Goal: Task Accomplishment & Management: Manage account settings

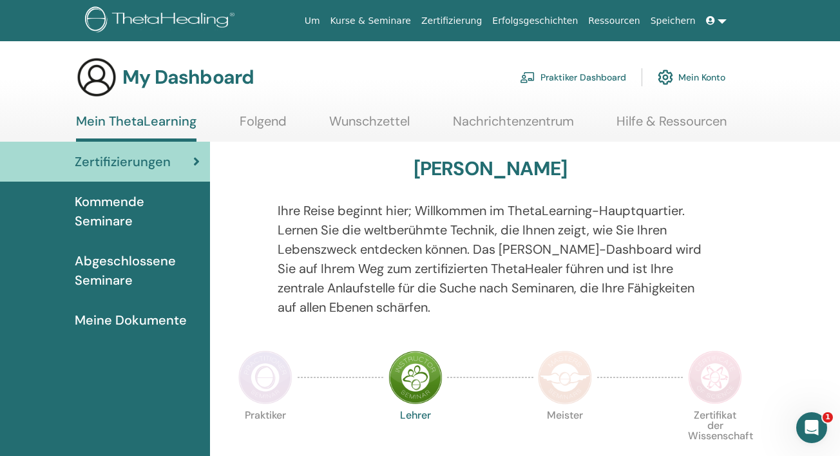
click at [699, 77] on link "Mein Konto" at bounding box center [692, 77] width 68 height 28
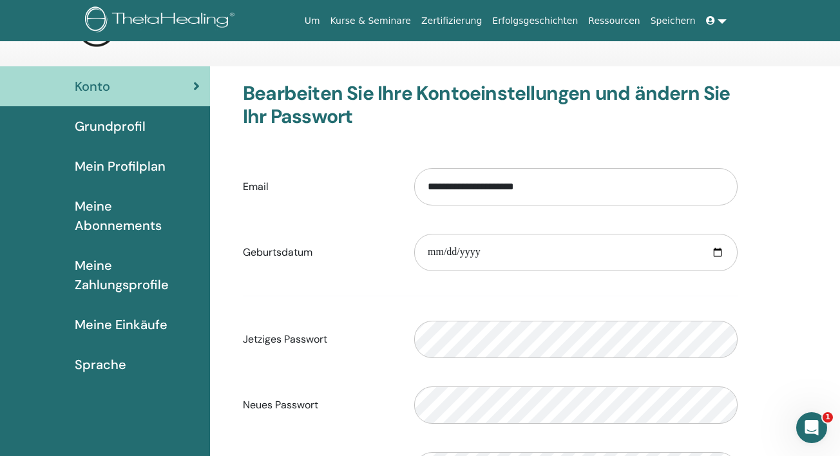
scroll to position [51, 0]
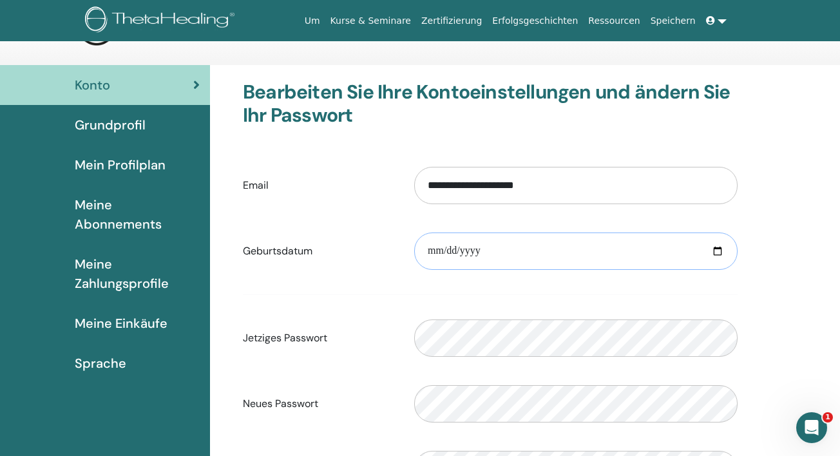
click at [446, 251] on input "date" at bounding box center [575, 251] width 323 height 37
click at [437, 254] on input "date" at bounding box center [575, 251] width 323 height 37
click at [450, 251] on input "date" at bounding box center [575, 251] width 323 height 37
click at [474, 246] on input "date" at bounding box center [575, 251] width 323 height 37
type input "**********"
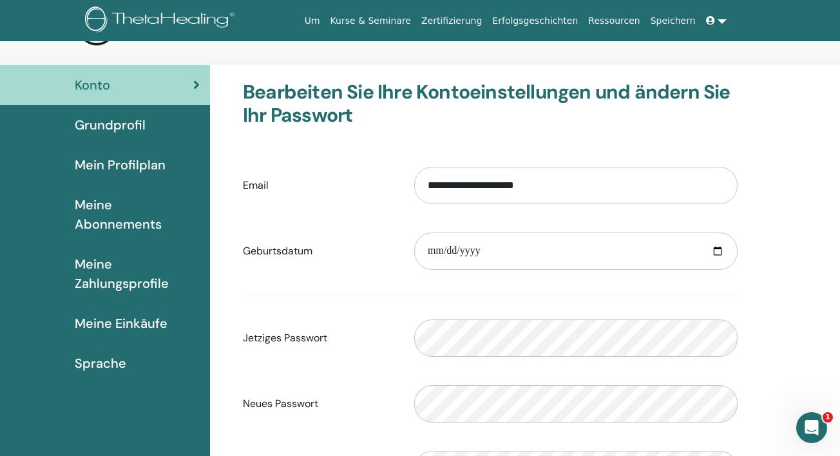
click at [587, 292] on form "**********" at bounding box center [490, 328] width 495 height 340
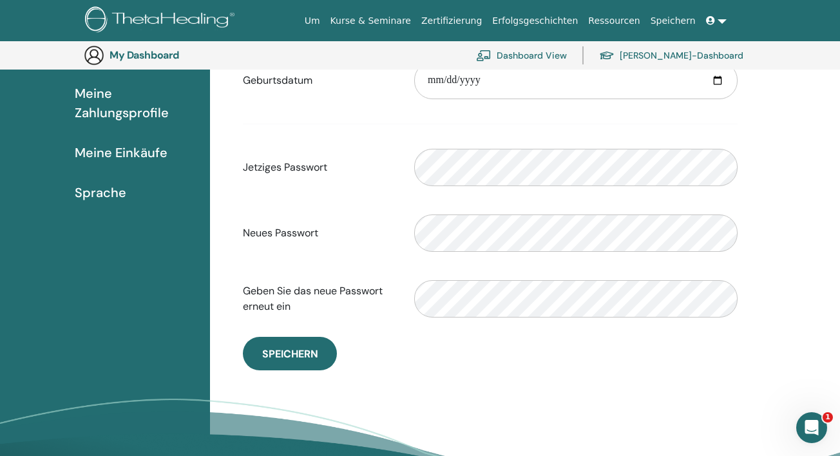
scroll to position [251, 0]
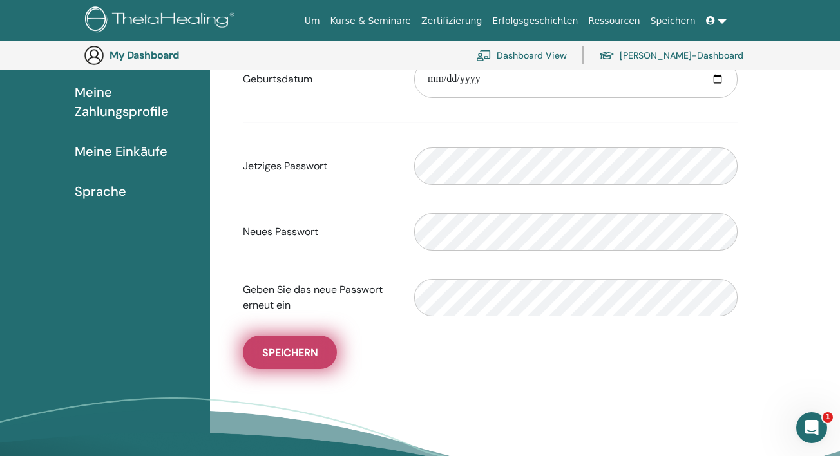
click at [309, 355] on span "Speichern" at bounding box center [290, 353] width 56 height 14
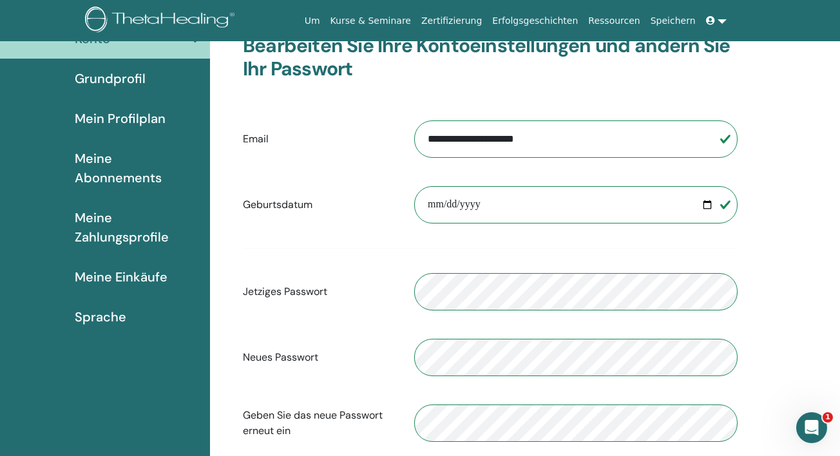
scroll to position [86, 0]
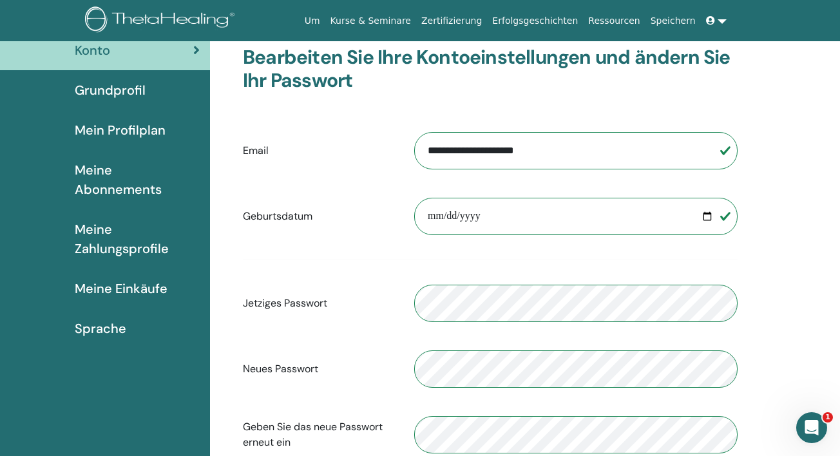
click at [138, 90] on span "Grundprofil" at bounding box center [110, 90] width 71 height 19
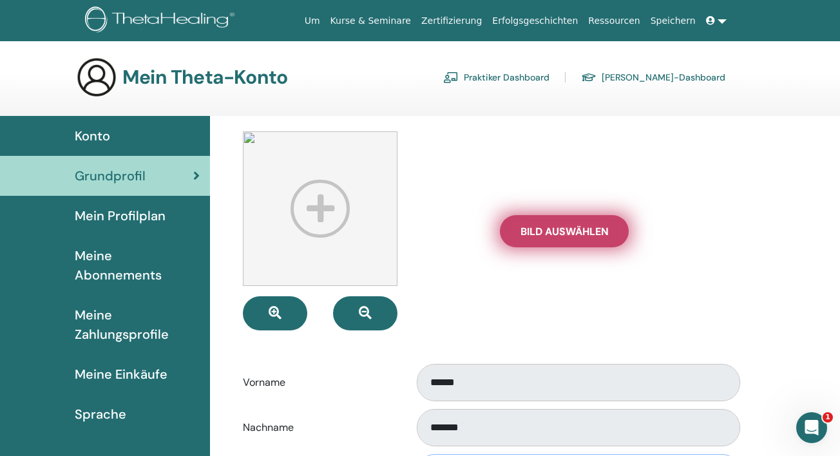
type input "**********"
click at [559, 228] on span "Bild auswählen" at bounding box center [565, 232] width 88 height 14
click at [559, 228] on input "Bild auswählen" at bounding box center [564, 231] width 17 height 9
type input "**********"
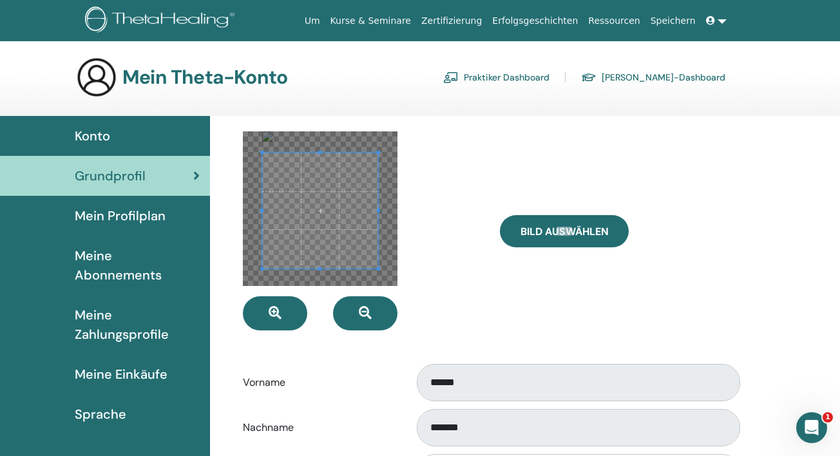
click at [356, 236] on span at bounding box center [320, 211] width 116 height 116
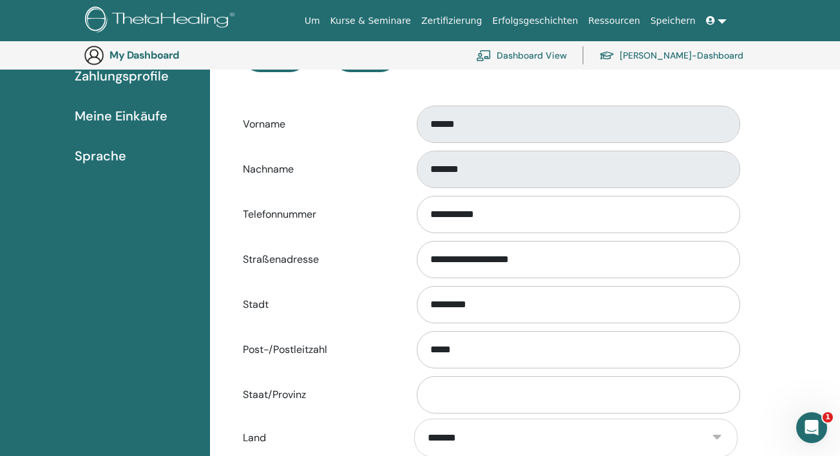
scroll to position [522, 0]
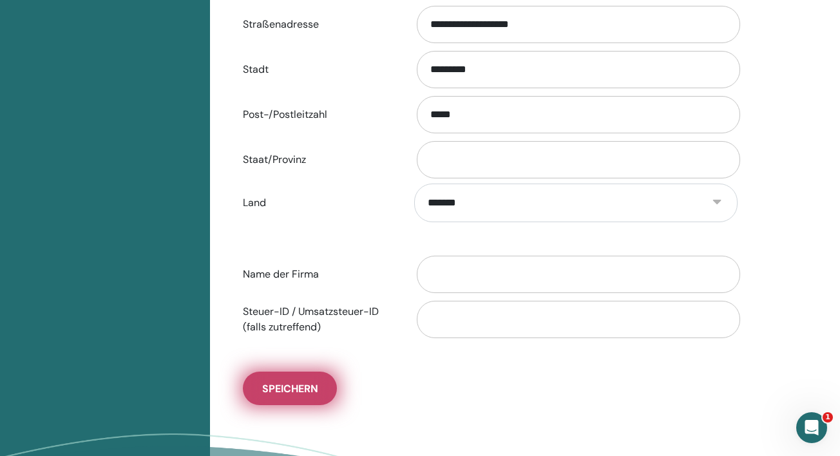
click at [311, 387] on span "Speichern" at bounding box center [290, 389] width 56 height 14
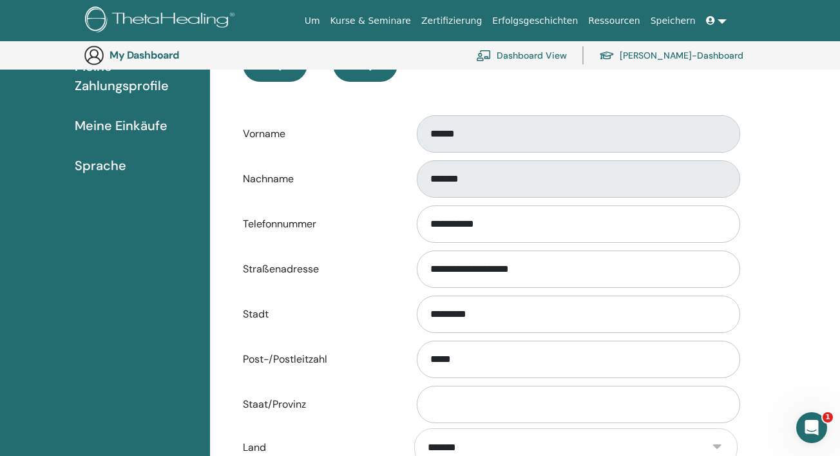
scroll to position [33, 0]
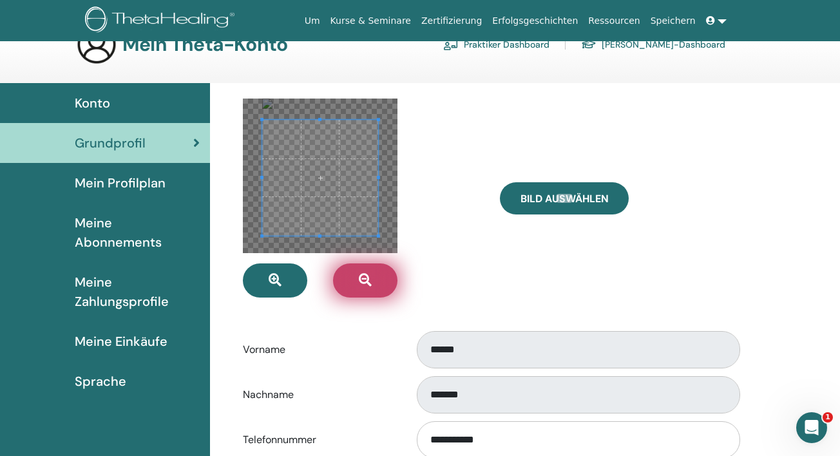
click at [361, 286] on icon "button" at bounding box center [365, 280] width 13 height 13
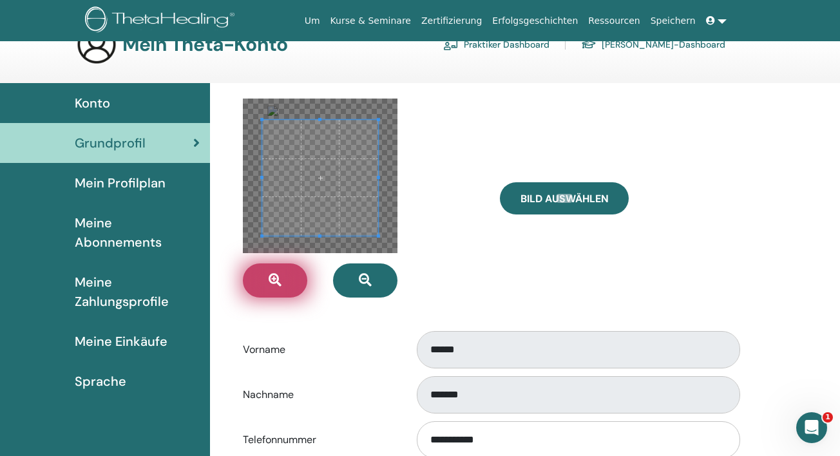
click at [290, 289] on button "button" at bounding box center [275, 280] width 64 height 34
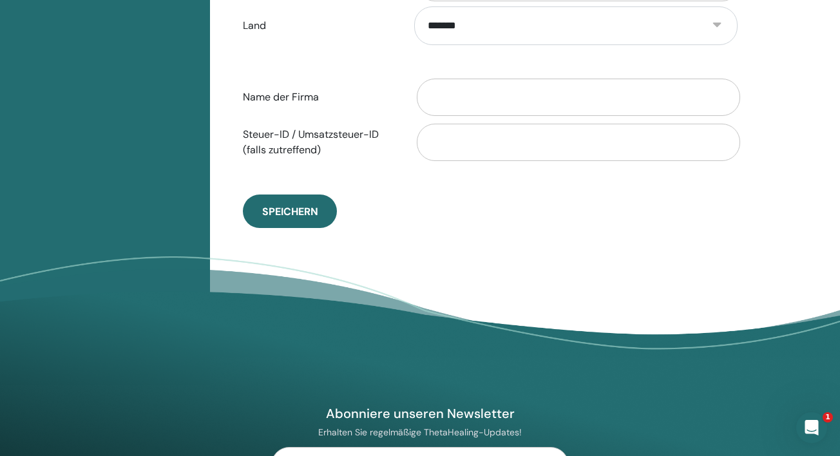
scroll to position [761, 0]
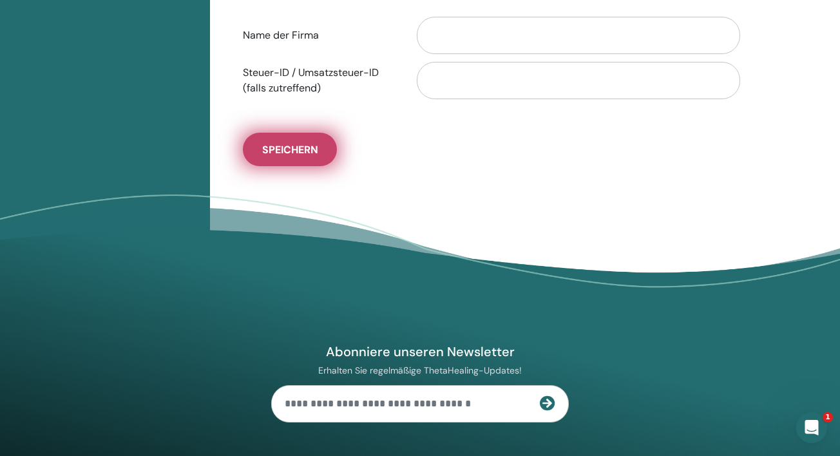
click at [303, 160] on button "Speichern" at bounding box center [290, 149] width 94 height 33
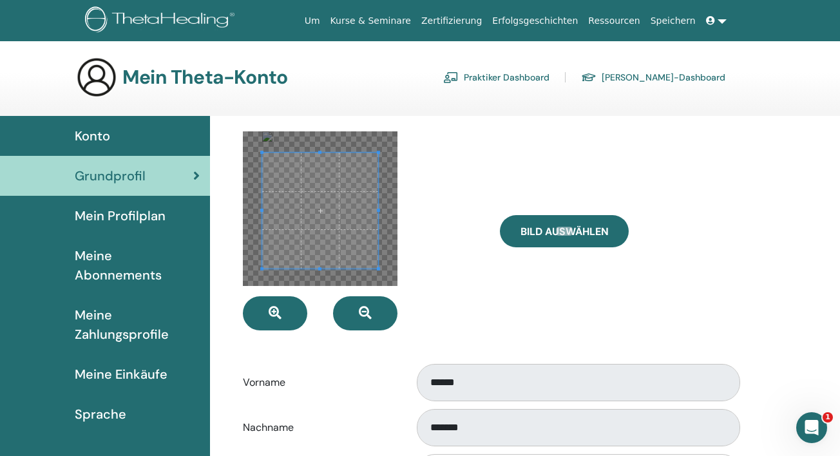
scroll to position [0, 0]
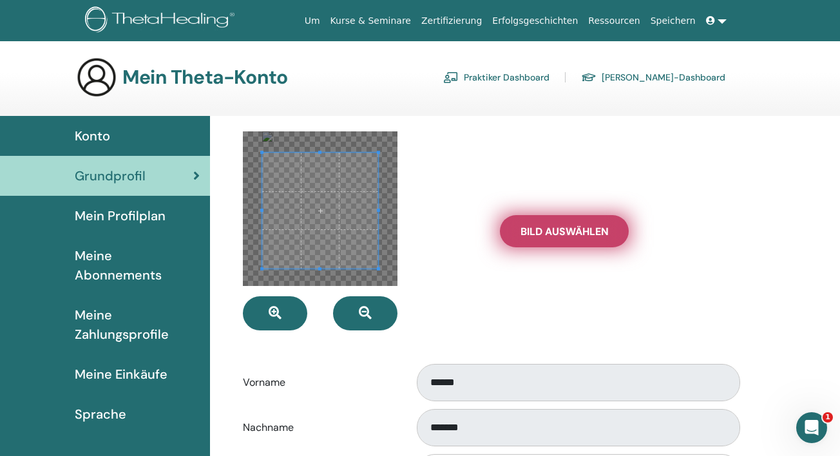
click at [535, 231] on span "Bild auswählen" at bounding box center [565, 232] width 88 height 14
click at [556, 231] on input "Bild auswählen" at bounding box center [564, 231] width 17 height 9
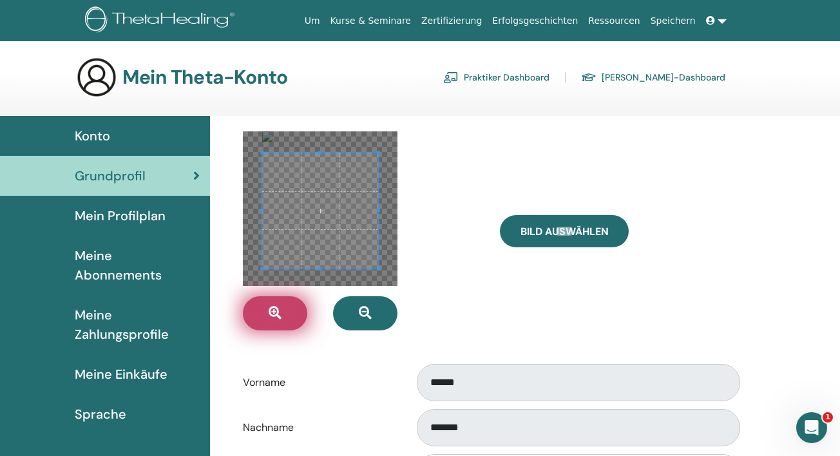
click at [266, 322] on button "button" at bounding box center [275, 313] width 64 height 34
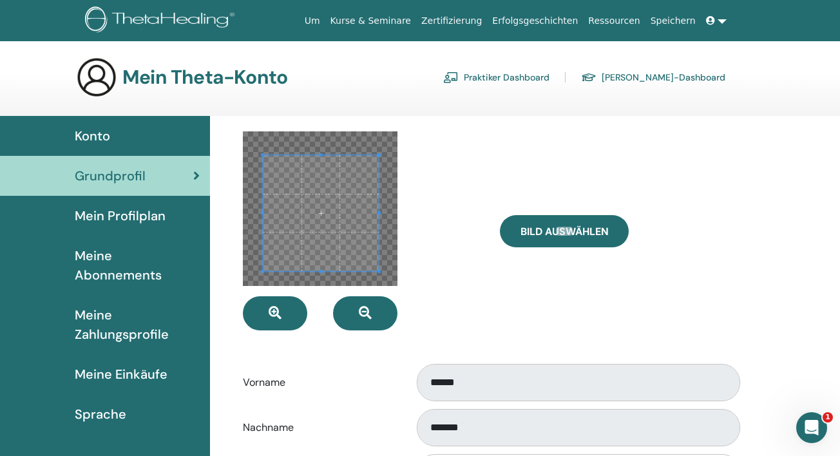
click at [318, 248] on span at bounding box center [321, 213] width 116 height 116
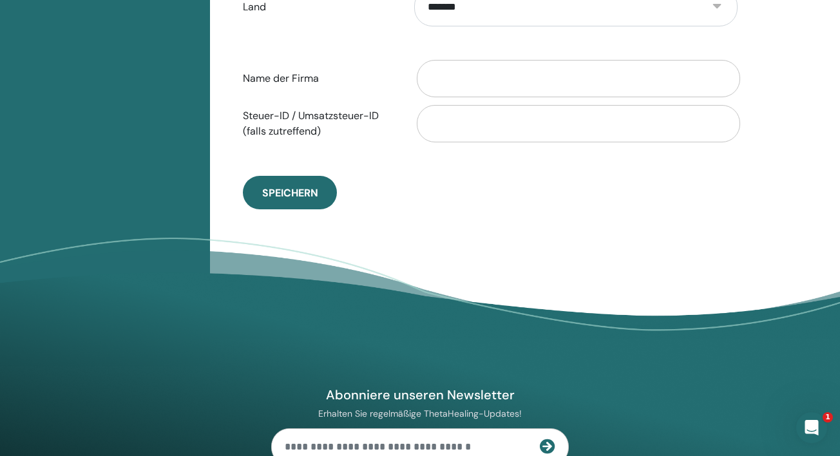
scroll to position [699, 0]
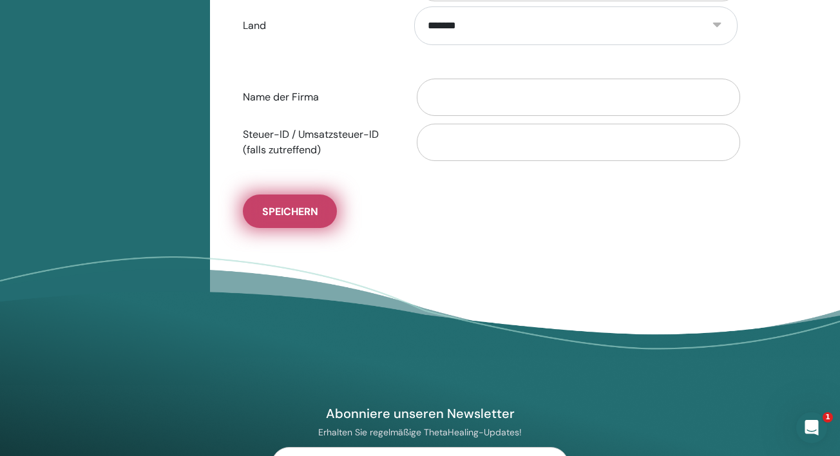
click at [298, 216] on span "Speichern" at bounding box center [290, 212] width 56 height 14
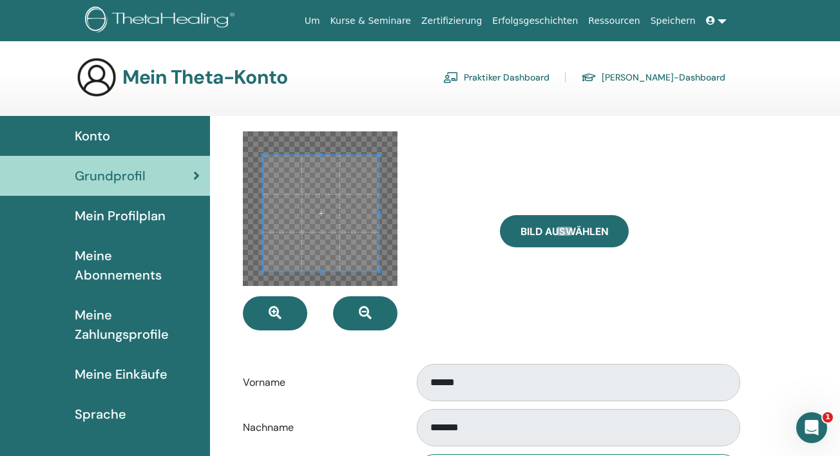
scroll to position [0, 0]
click at [137, 131] on div "Konto" at bounding box center [104, 135] width 189 height 19
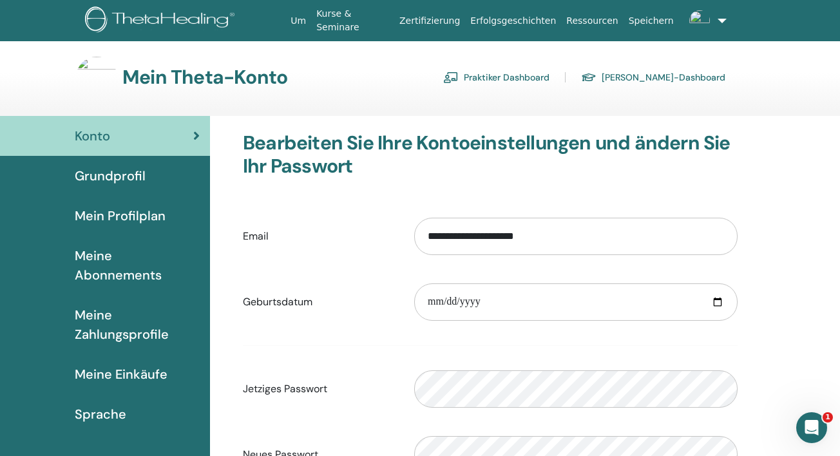
click at [123, 173] on span "Grundprofil" at bounding box center [110, 175] width 71 height 19
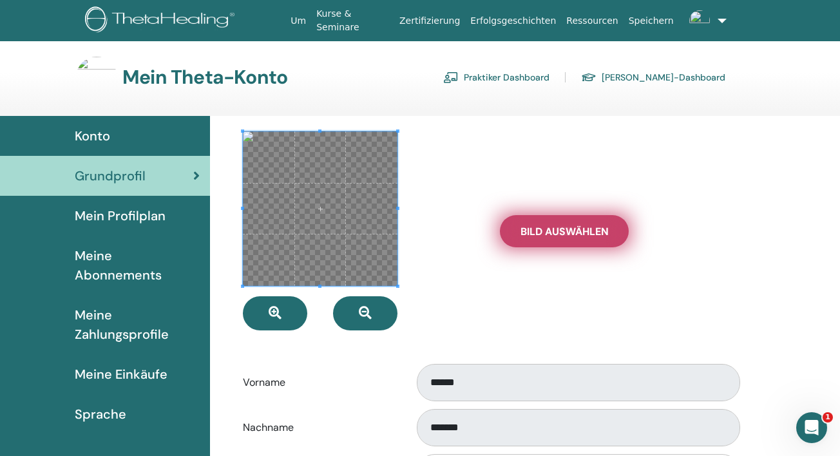
click at [569, 242] on label "Bild auswählen" at bounding box center [564, 231] width 129 height 32
click at [569, 236] on input "Bild auswählen" at bounding box center [564, 231] width 17 height 9
type input "**********"
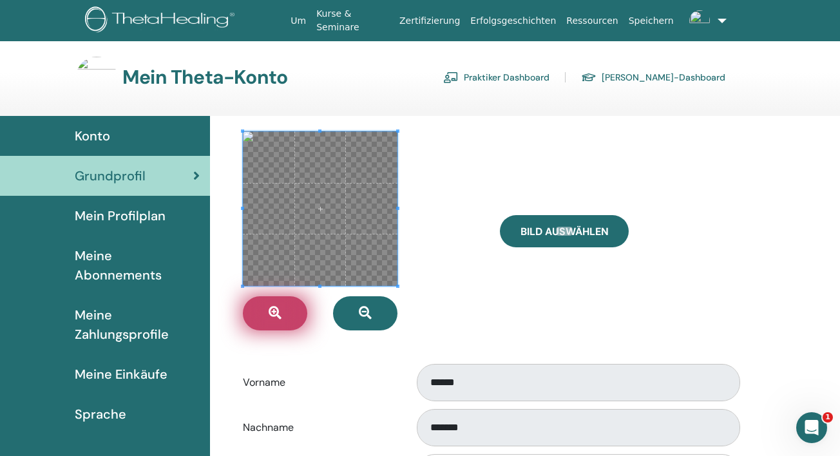
click at [296, 319] on button "button" at bounding box center [275, 313] width 64 height 34
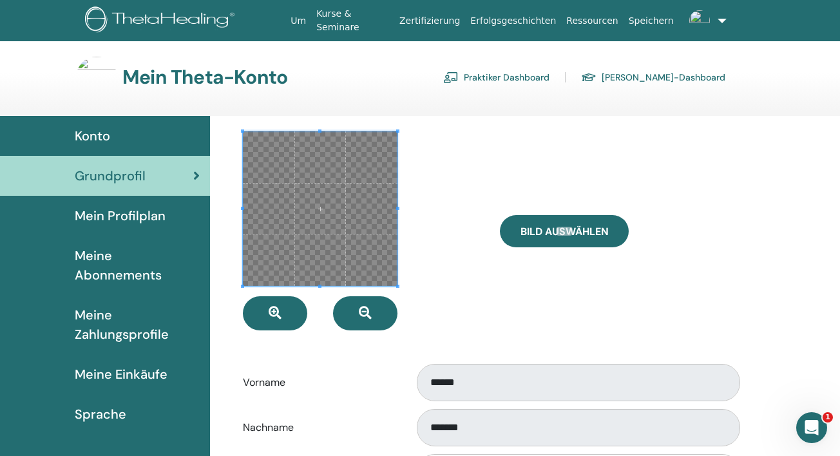
click at [317, 290] on div at bounding box center [361, 230] width 257 height 199
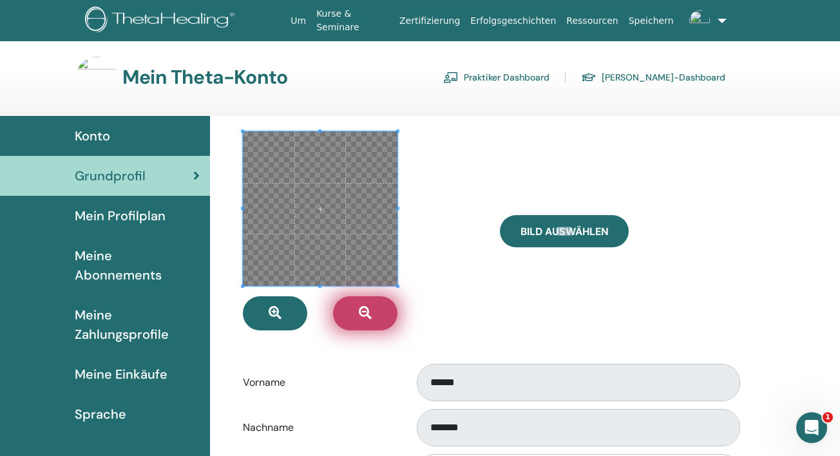
click at [349, 312] on button "button" at bounding box center [365, 313] width 64 height 34
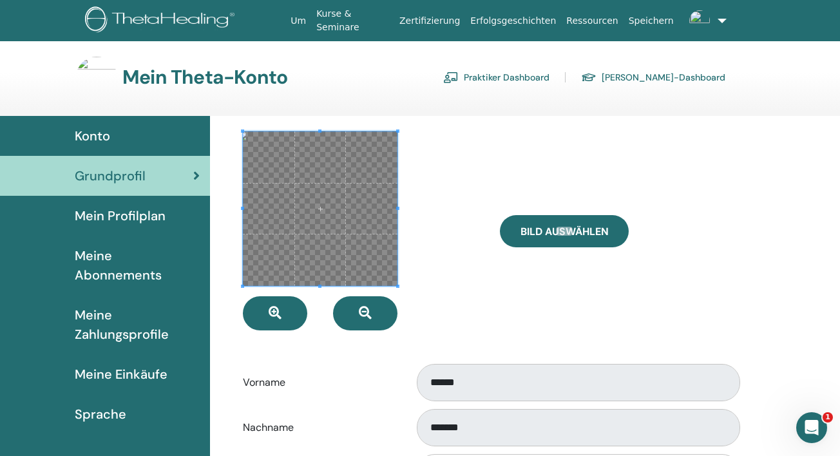
click at [359, 225] on span at bounding box center [320, 208] width 155 height 155
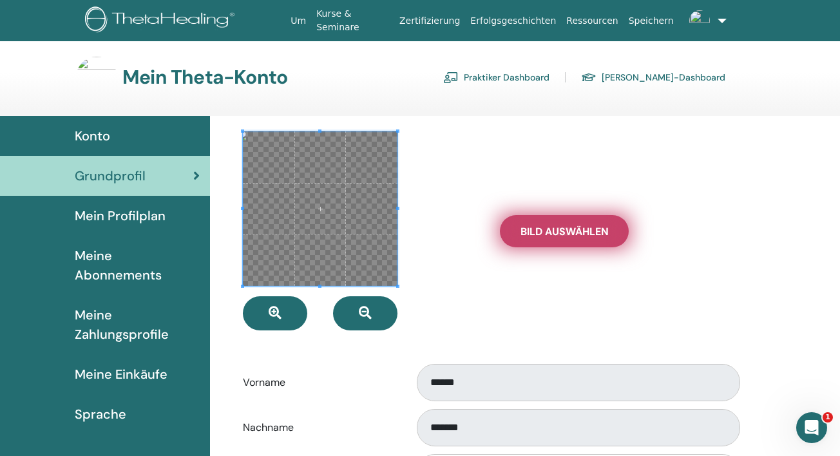
click at [555, 233] on span "Bild auswählen" at bounding box center [565, 232] width 88 height 14
click at [556, 233] on input "Bild auswählen" at bounding box center [564, 231] width 17 height 9
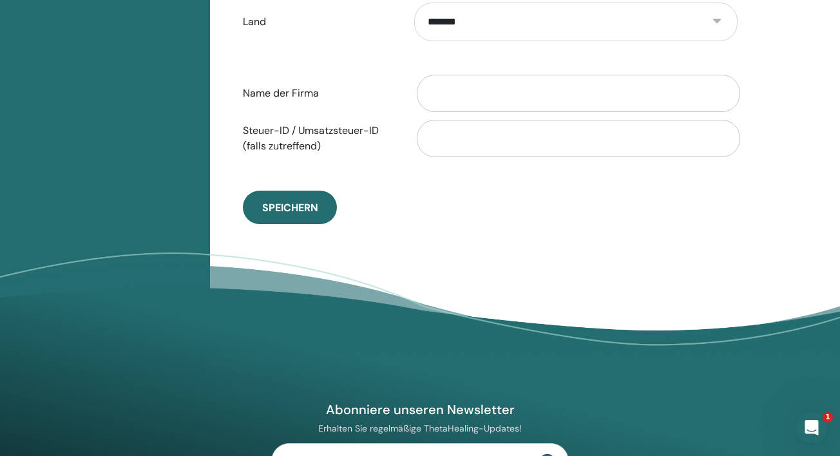
scroll to position [703, 0]
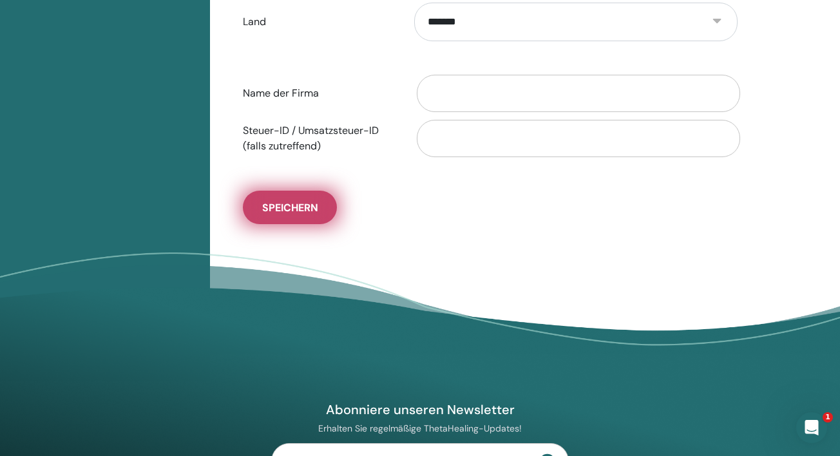
click at [311, 211] on span "Speichern" at bounding box center [290, 208] width 56 height 14
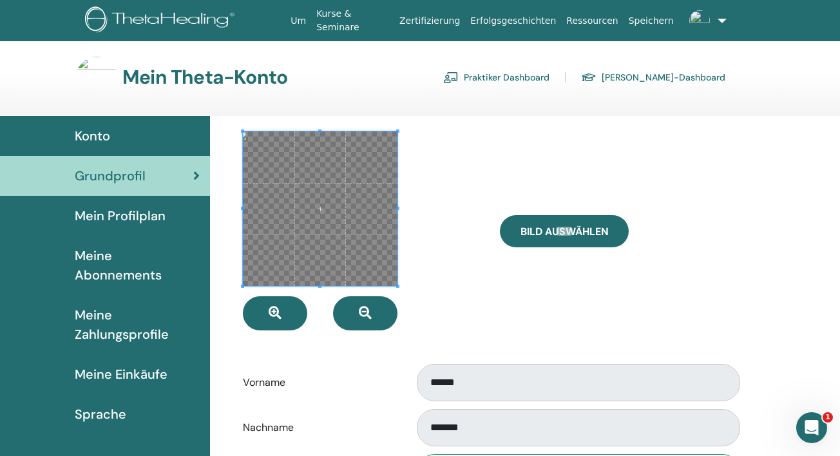
scroll to position [0, 0]
click at [137, 137] on div "Konto" at bounding box center [104, 135] width 189 height 19
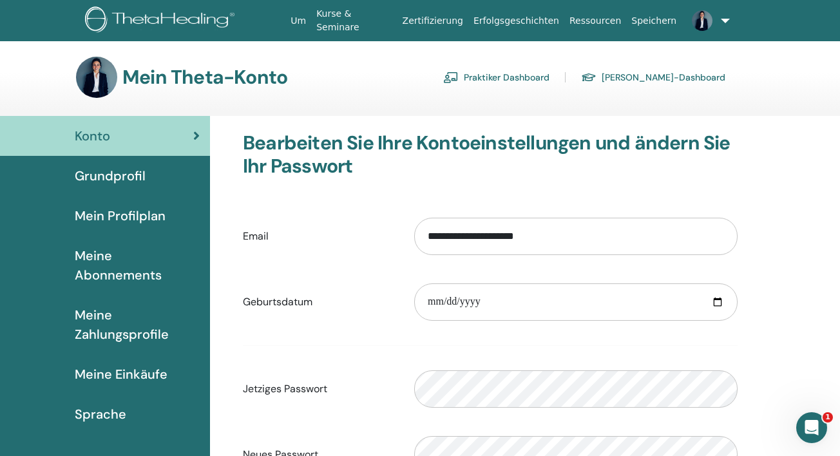
click at [129, 177] on span "Grundprofil" at bounding box center [110, 175] width 71 height 19
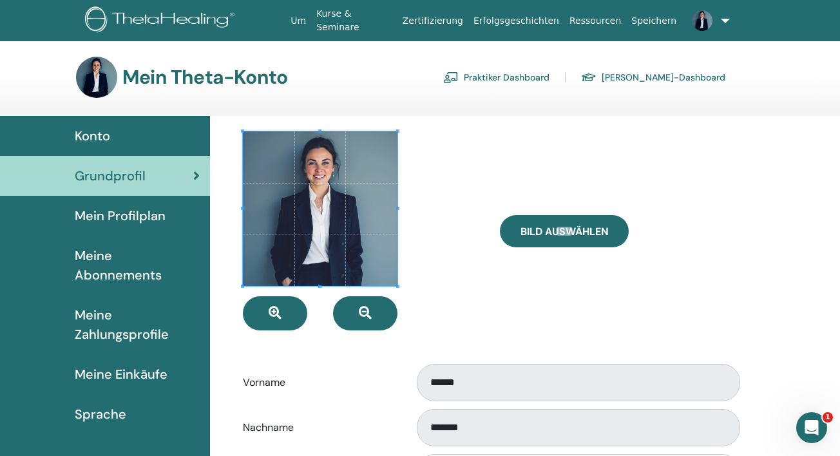
click at [134, 217] on span "Mein Profilplan" at bounding box center [120, 215] width 91 height 19
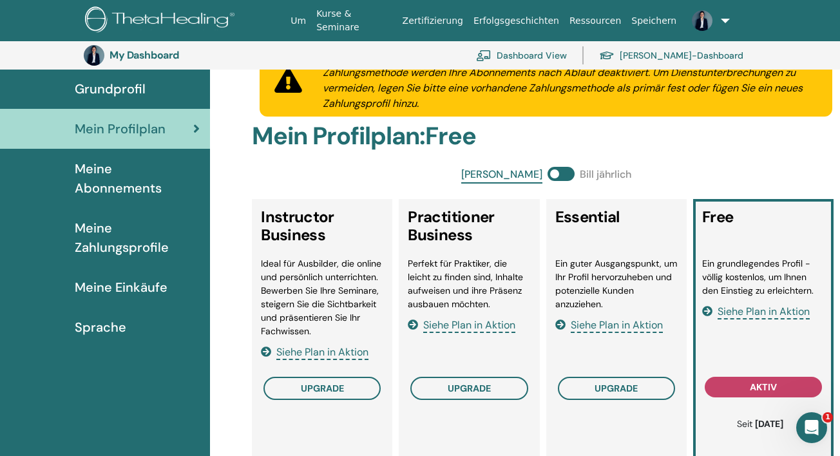
scroll to position [117, 0]
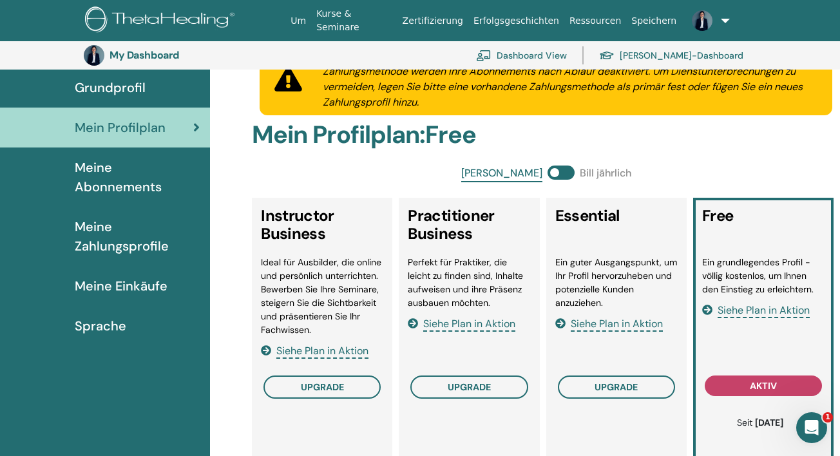
click at [166, 182] on span "Meine Abonnements" at bounding box center [137, 177] width 125 height 39
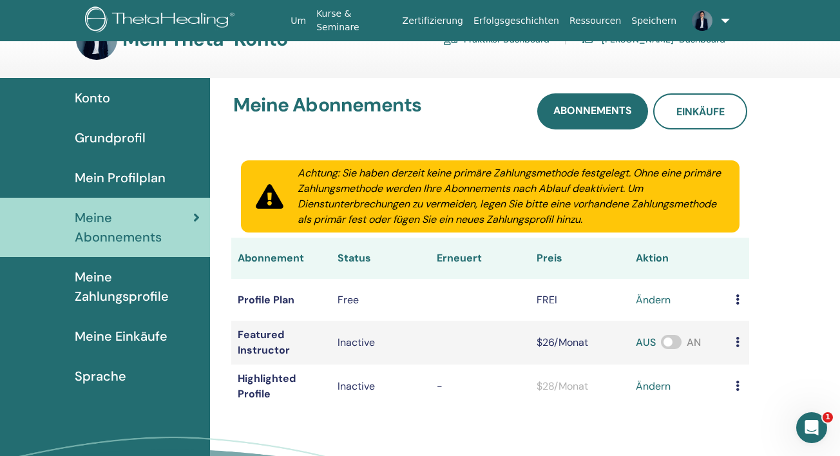
scroll to position [21, 0]
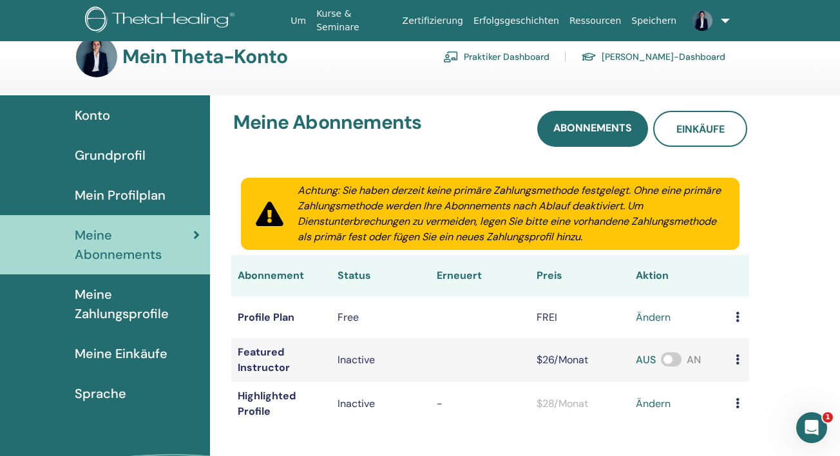
click at [160, 305] on span "Meine Zahlungsprofile" at bounding box center [137, 304] width 125 height 39
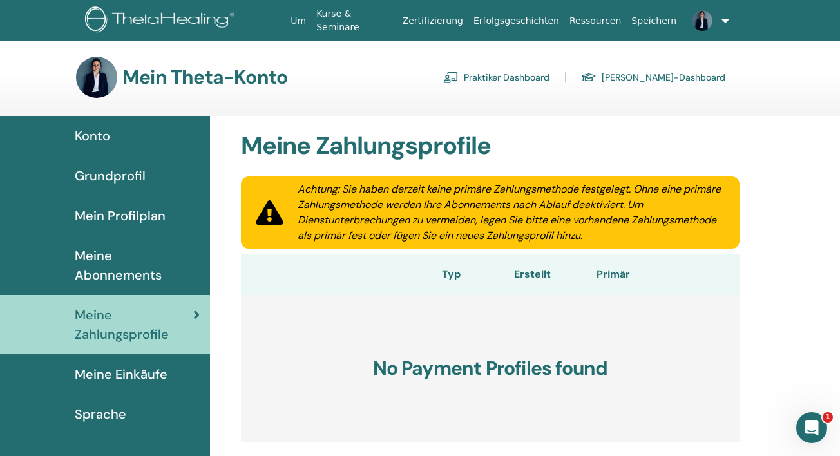
click at [139, 178] on span "Grundprofil" at bounding box center [110, 175] width 71 height 19
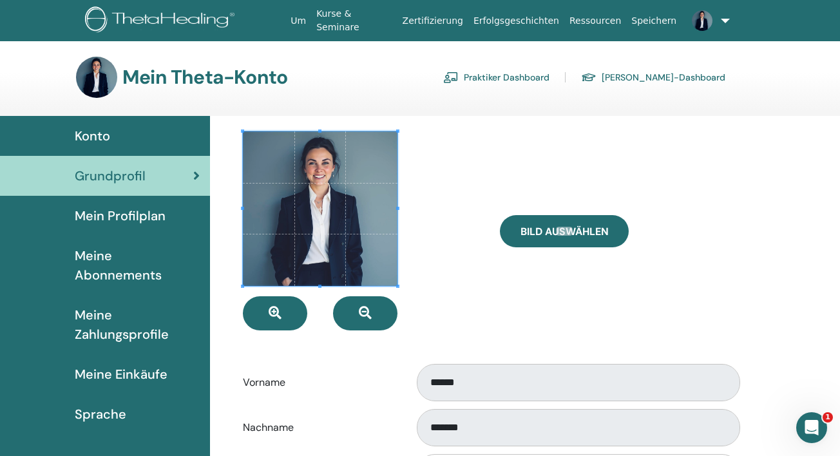
click at [439, 301] on div at bounding box center [361, 230] width 257 height 199
click at [535, 75] on link "Praktiker Dashboard" at bounding box center [496, 77] width 106 height 21
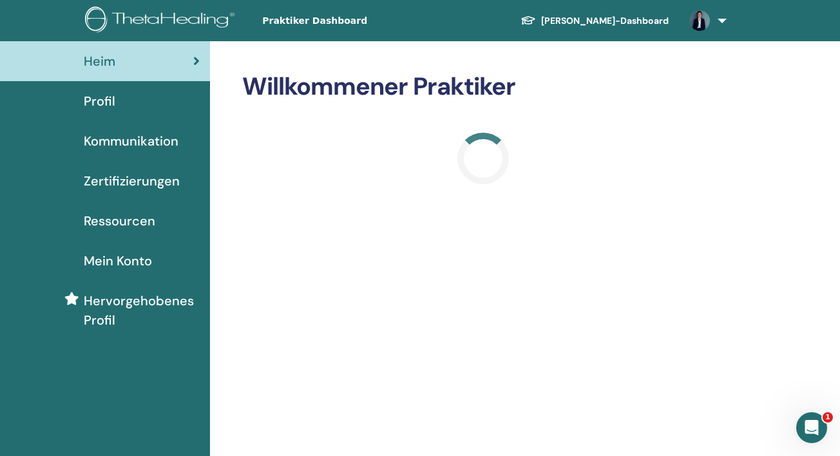
click at [157, 23] on img at bounding box center [162, 20] width 154 height 29
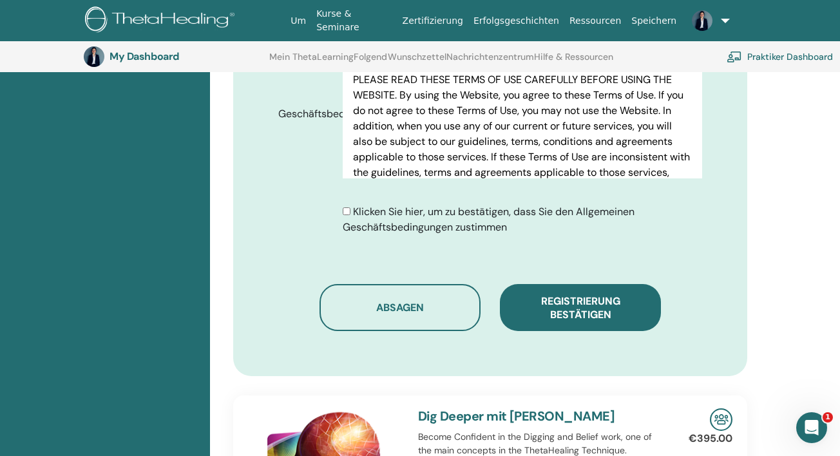
scroll to position [891, 0]
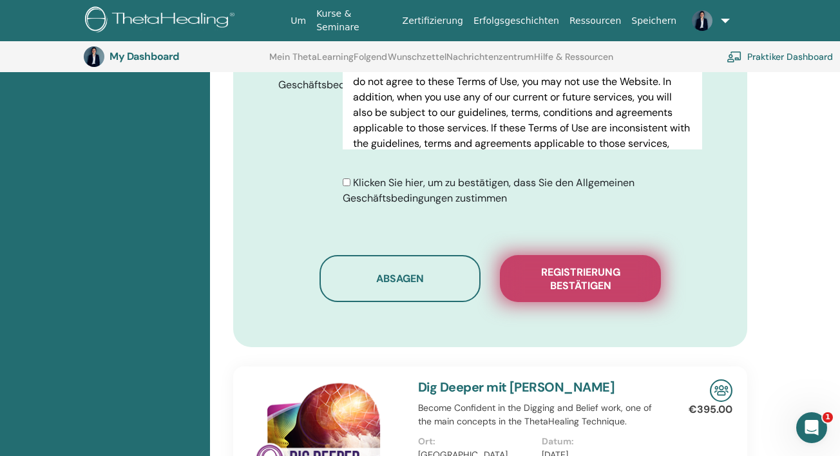
click at [583, 269] on span "Registrierung bestätigen" at bounding box center [580, 278] width 129 height 27
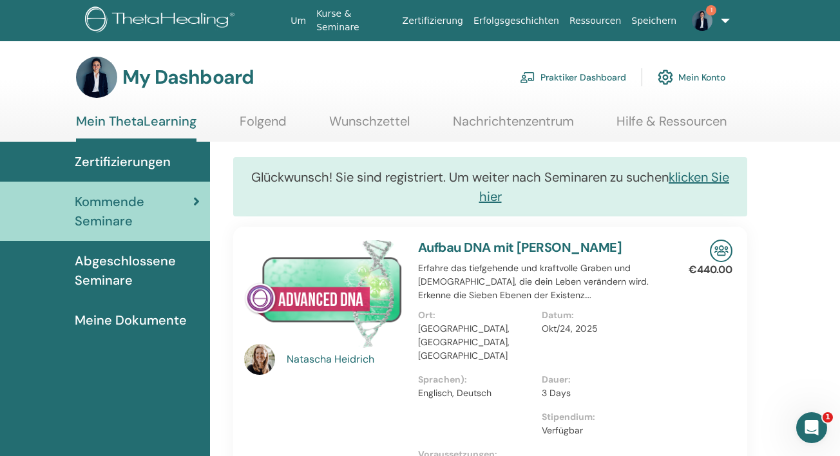
click at [703, 21] on img at bounding box center [702, 20] width 21 height 21
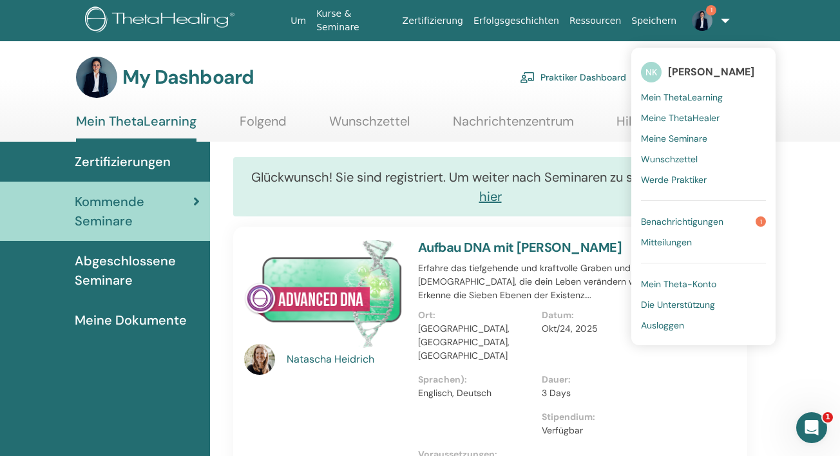
click at [697, 216] on span "Benachrichtigungen" at bounding box center [682, 222] width 82 height 12
